Goal: Information Seeking & Learning: Learn about a topic

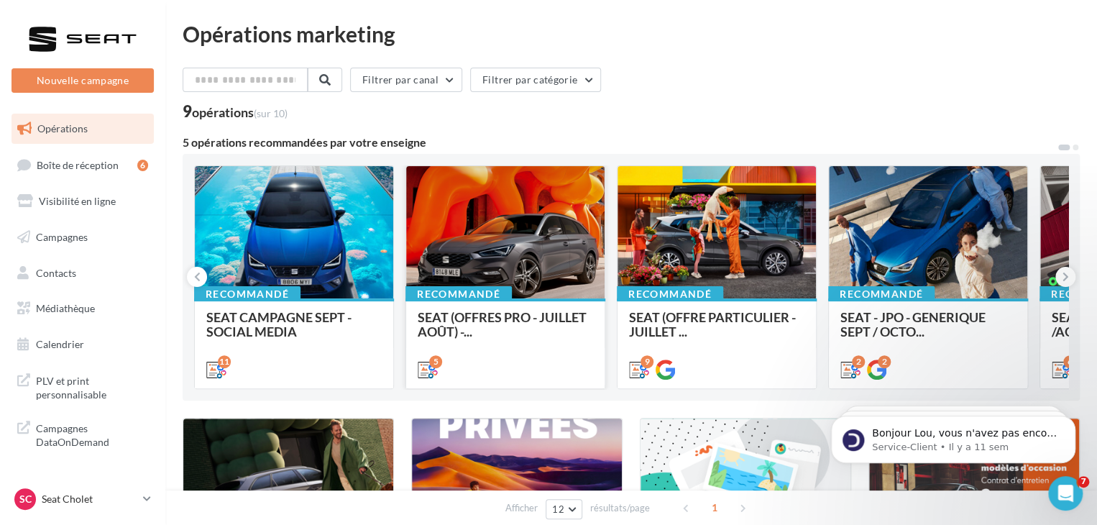
click at [506, 349] on div "5" at bounding box center [505, 368] width 198 height 40
click at [518, 342] on div "SEAT (OFFRES PRO - JUILLET AOÛT) -..." at bounding box center [505, 342] width 175 height 65
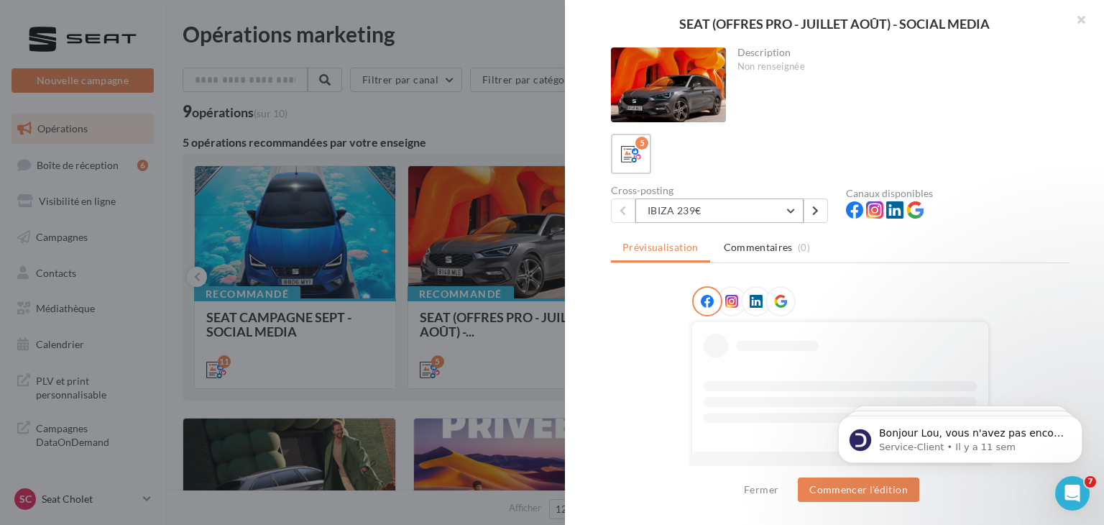
click at [762, 208] on button "IBIZA 239€" at bounding box center [719, 210] width 168 height 24
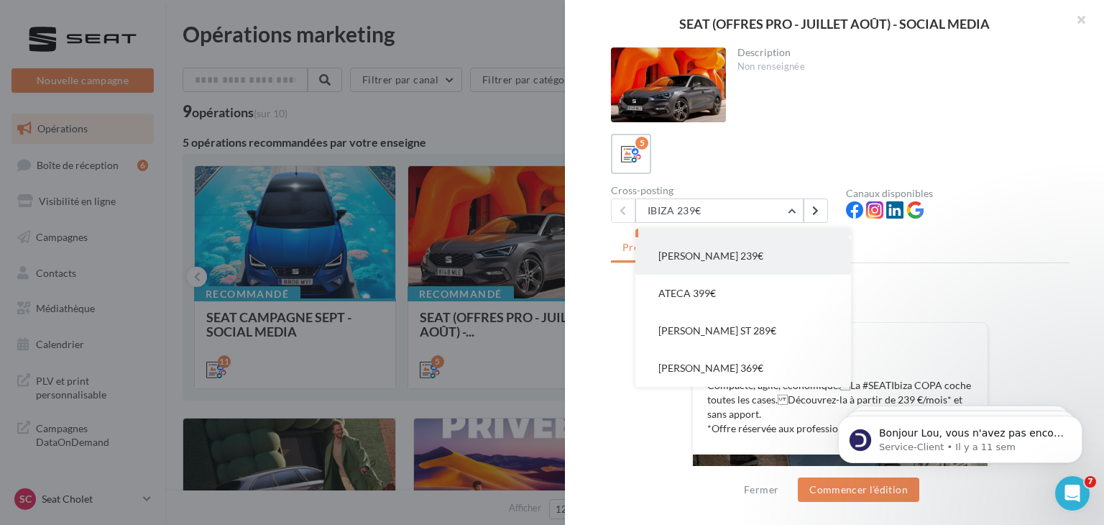
click at [730, 252] on button "[PERSON_NAME] 239€" at bounding box center [743, 255] width 216 height 37
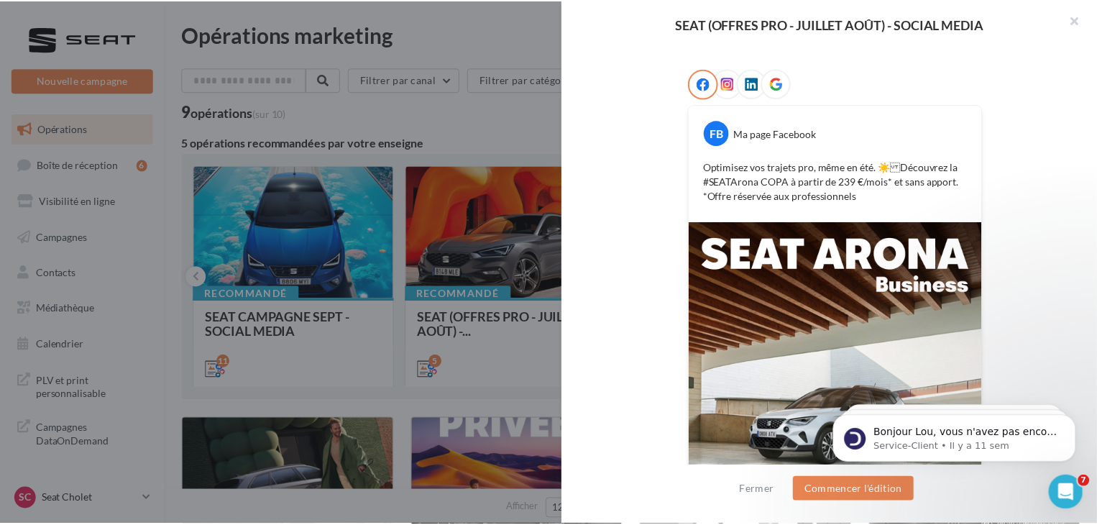
scroll to position [132, 0]
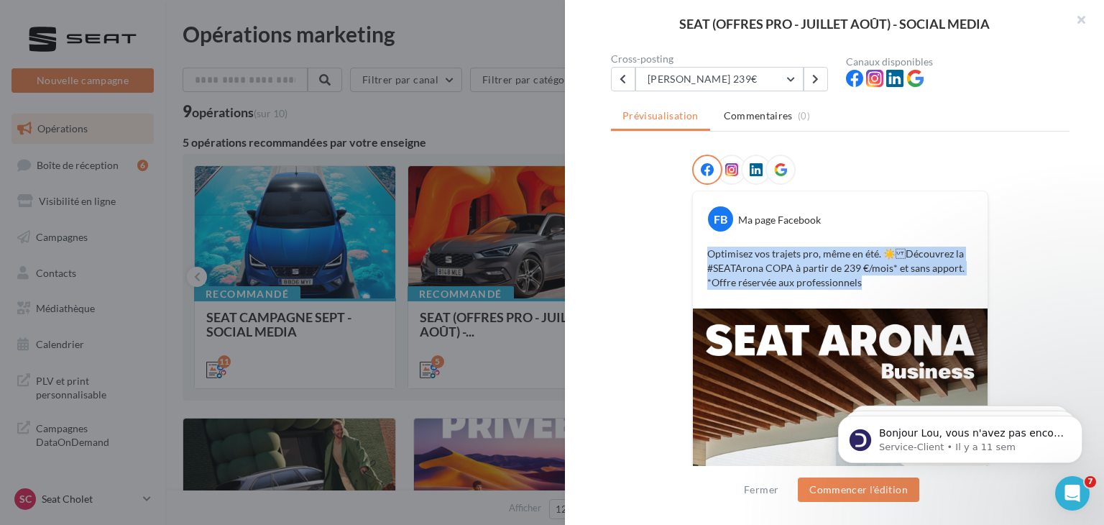
drag, startPoint x: 862, startPoint y: 278, endPoint x: 701, endPoint y: 254, distance: 162.8
click at [701, 254] on div "Optimisez vos trajets pro, même en été. ☀️Découvrez la #SEATArona COPA à parti…" at bounding box center [839, 268] width 287 height 50
copy p "Optimisez vos trajets pro, même en été. ☀️Découvrez la #SEATArona COPA à parti…"
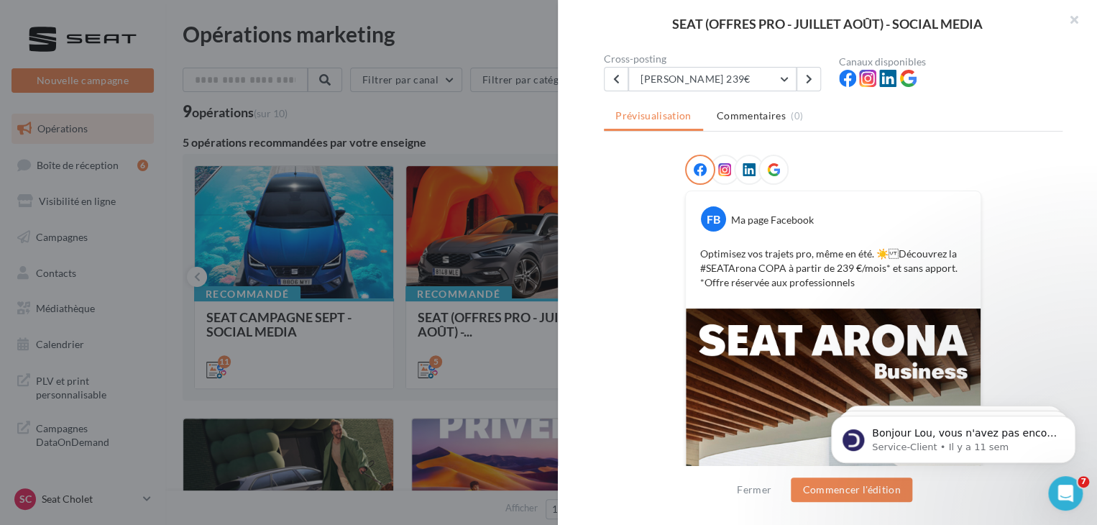
click at [234, 317] on div at bounding box center [548, 262] width 1097 height 525
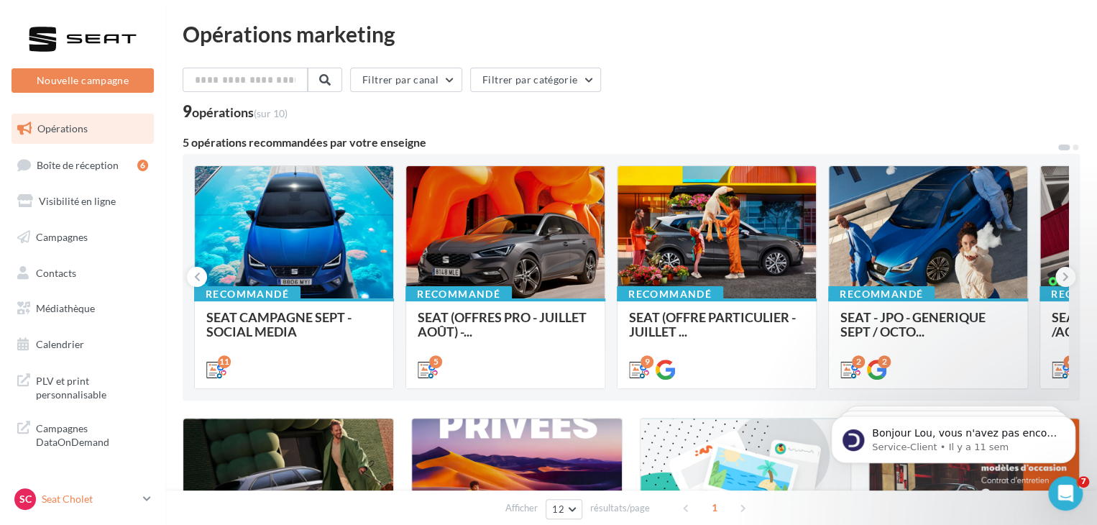
click at [123, 493] on p "Seat Cholet" at bounding box center [90, 499] width 96 height 14
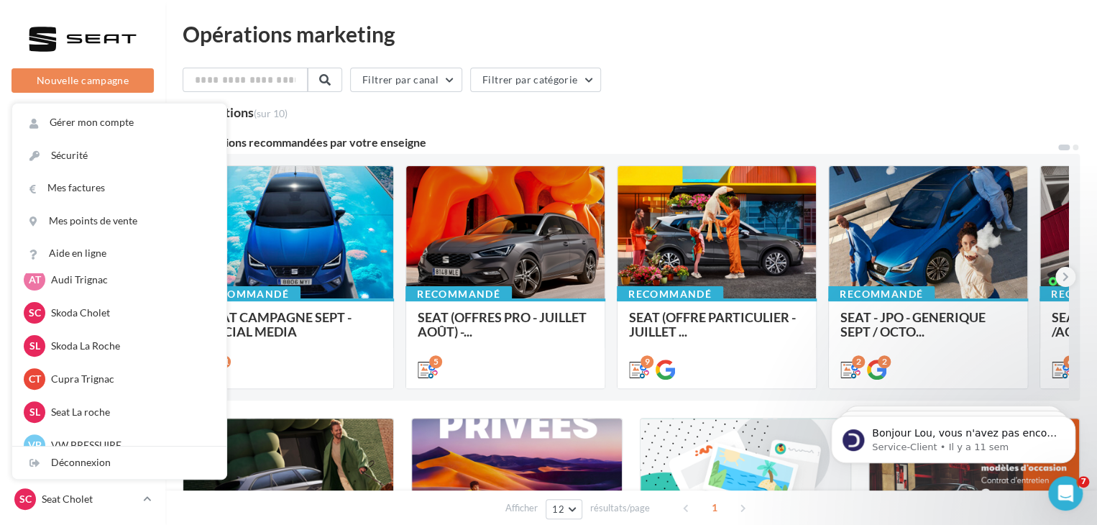
scroll to position [72, 0]
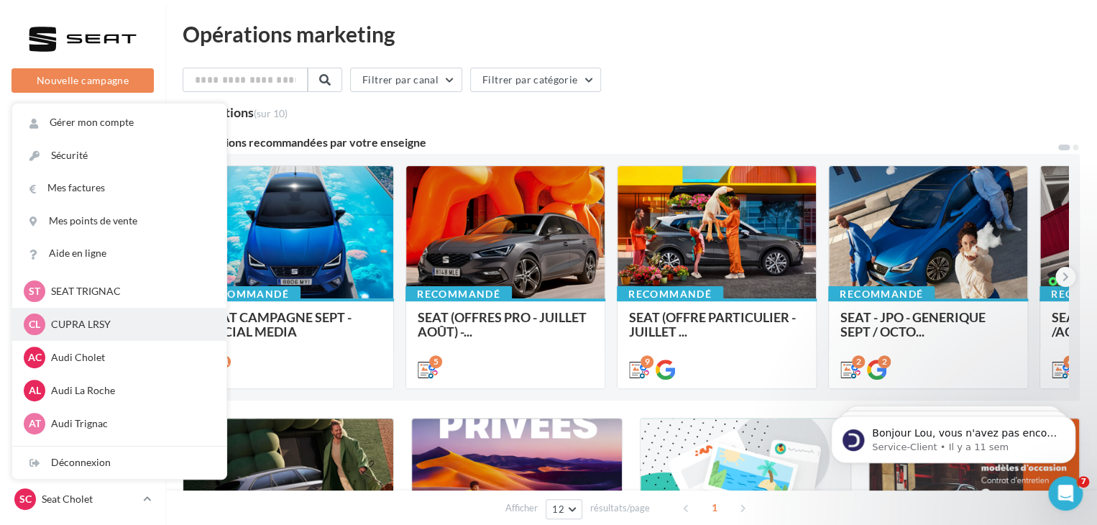
click at [98, 327] on p "CUPRA LRSY" at bounding box center [130, 324] width 158 height 14
